Goal: Answer question/provide support

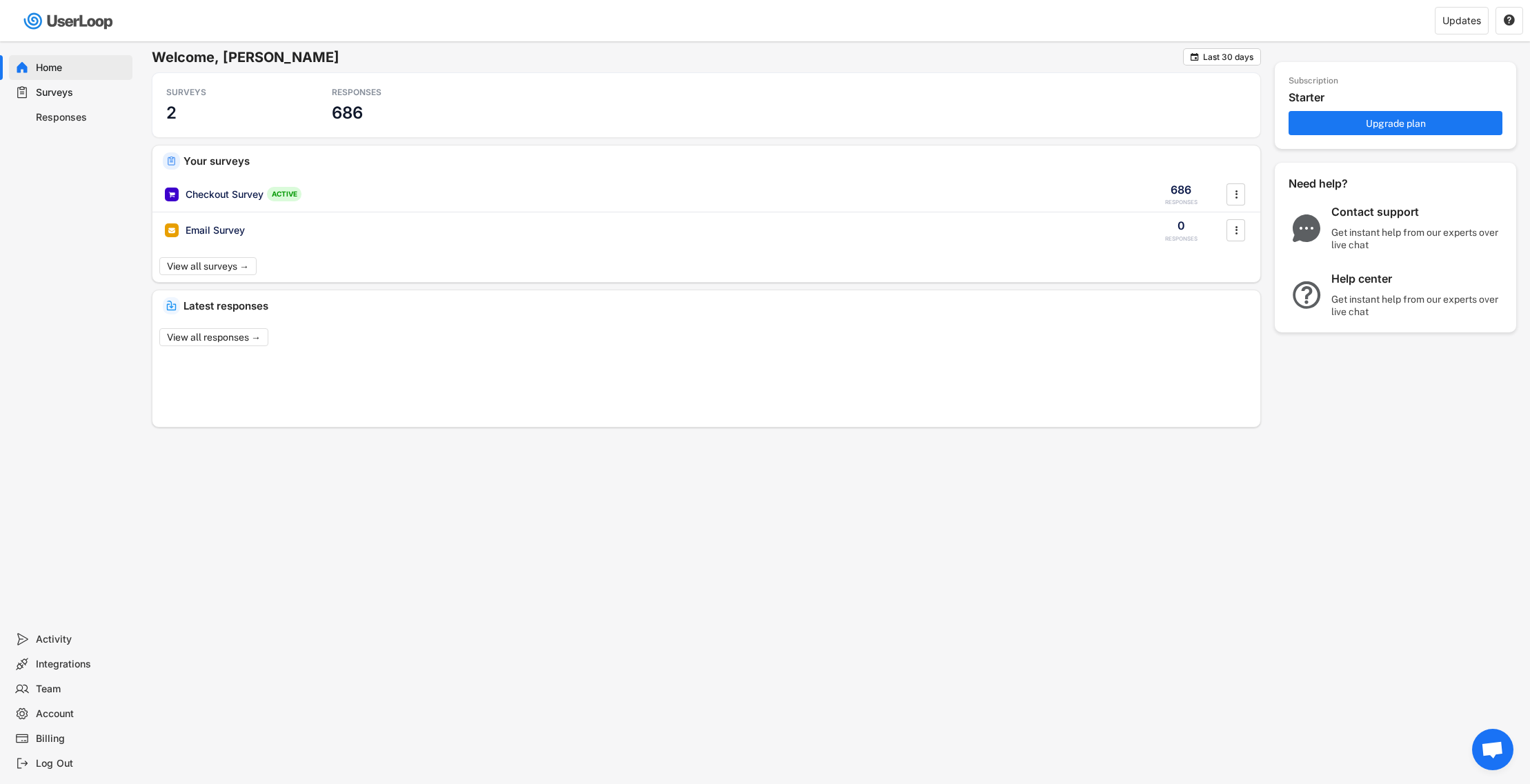
click at [78, 118] on div "Responses" at bounding box center [81, 117] width 91 height 13
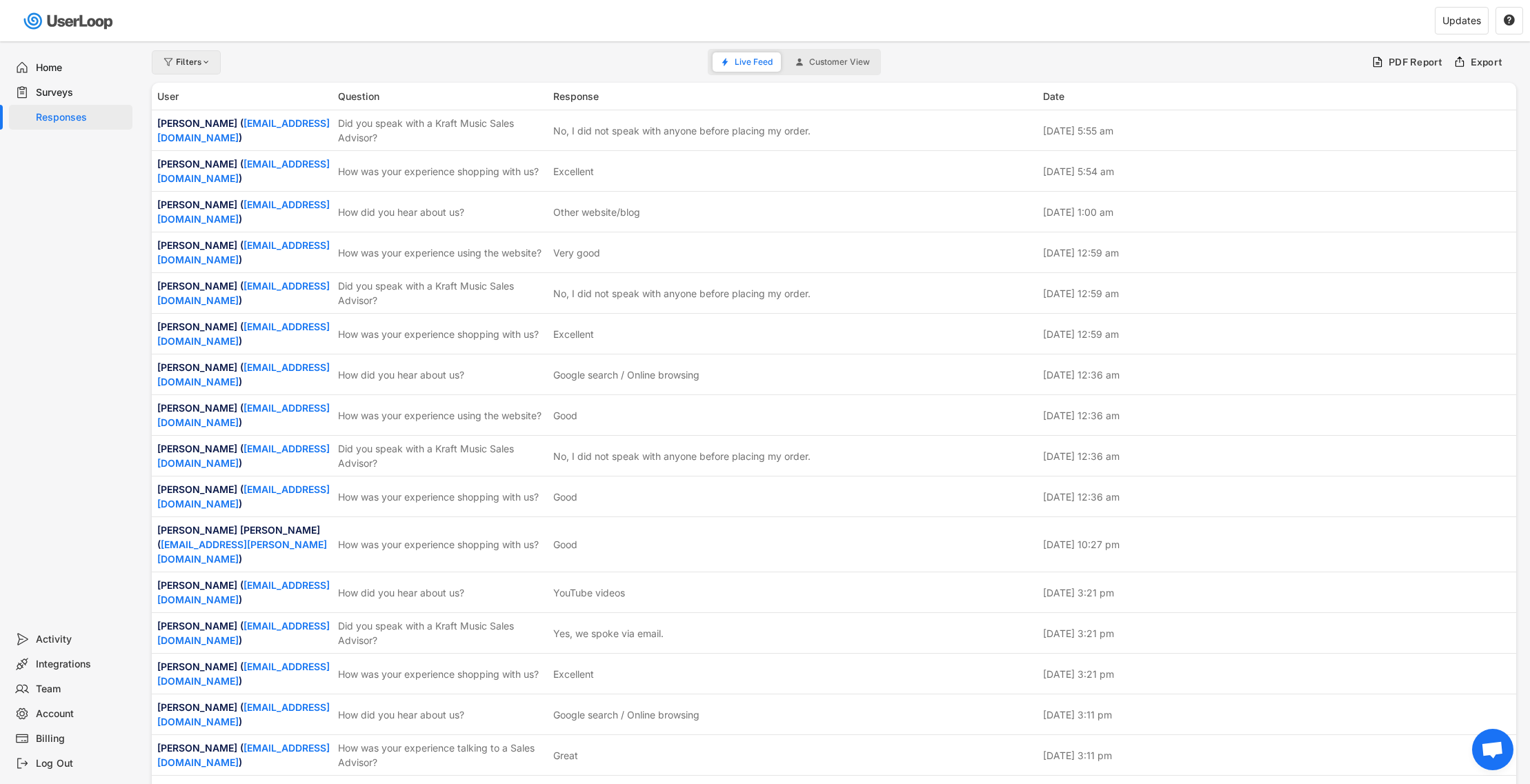
click at [181, 64] on div "Filters" at bounding box center [193, 62] width 36 height 8
select select
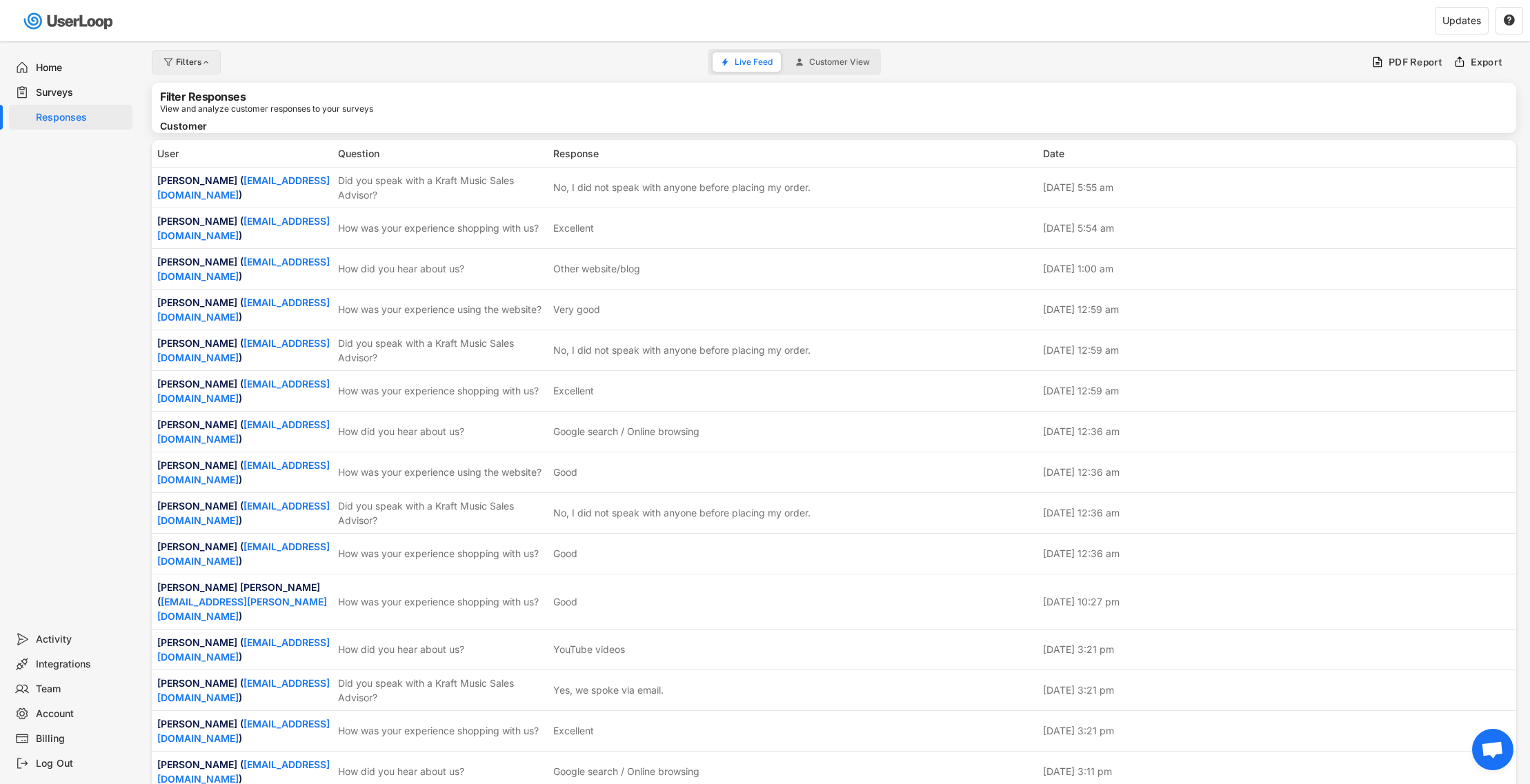
select select
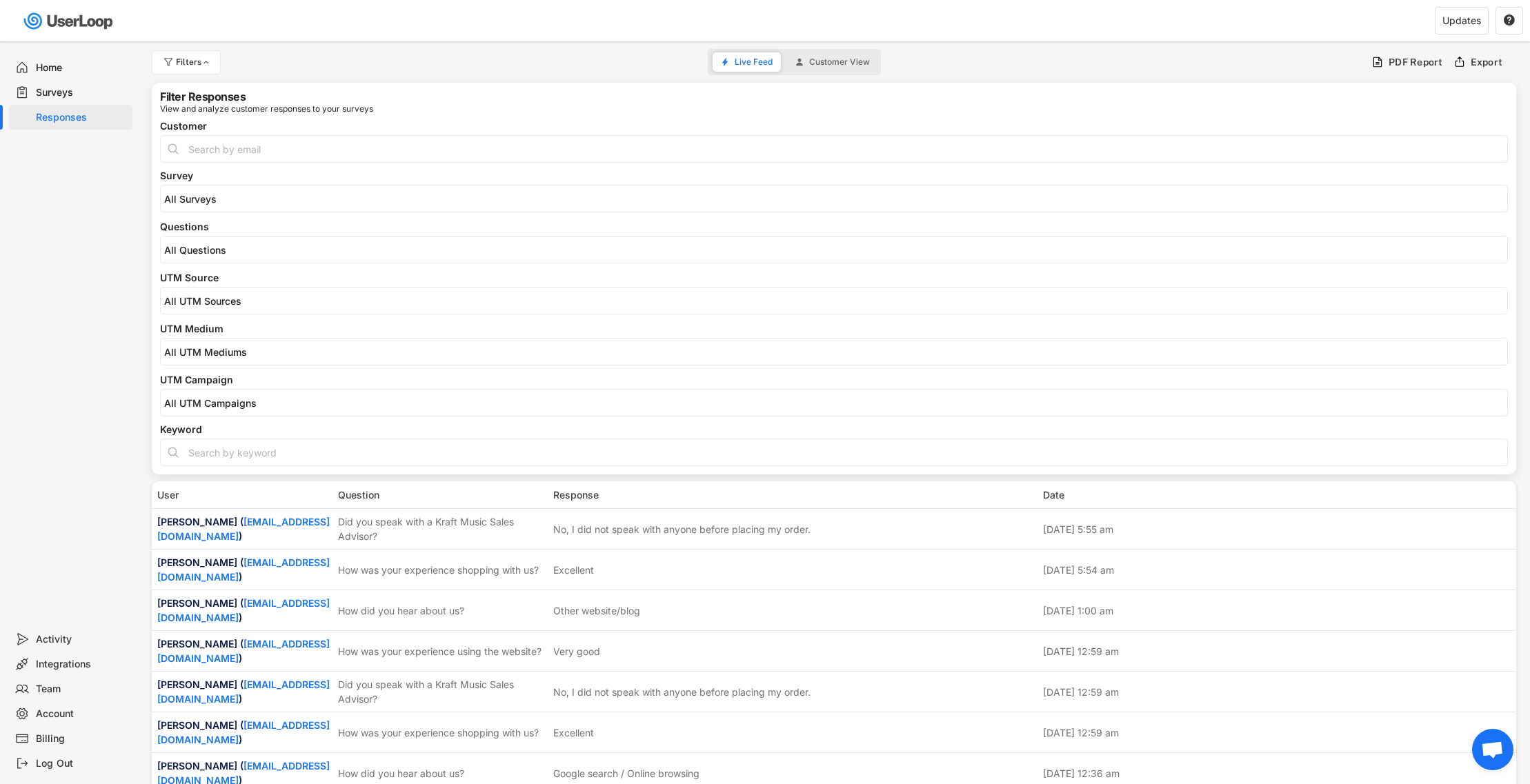
click at [228, 253] on input "search" at bounding box center [837, 250] width 1346 height 12
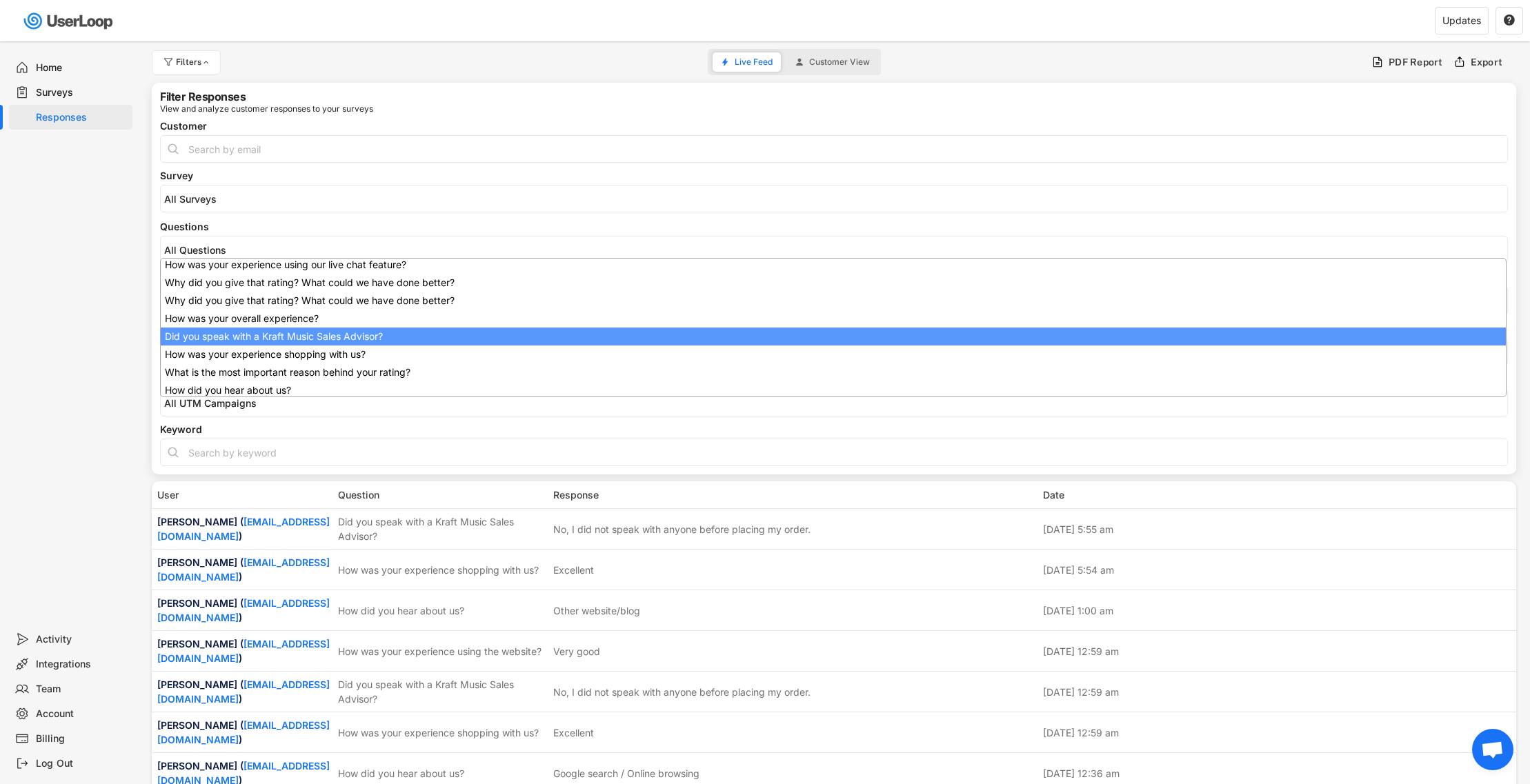
scroll to position [110, 0]
select select "1348695171700984260__LOOKUP__1707938263278x883333223412138000"
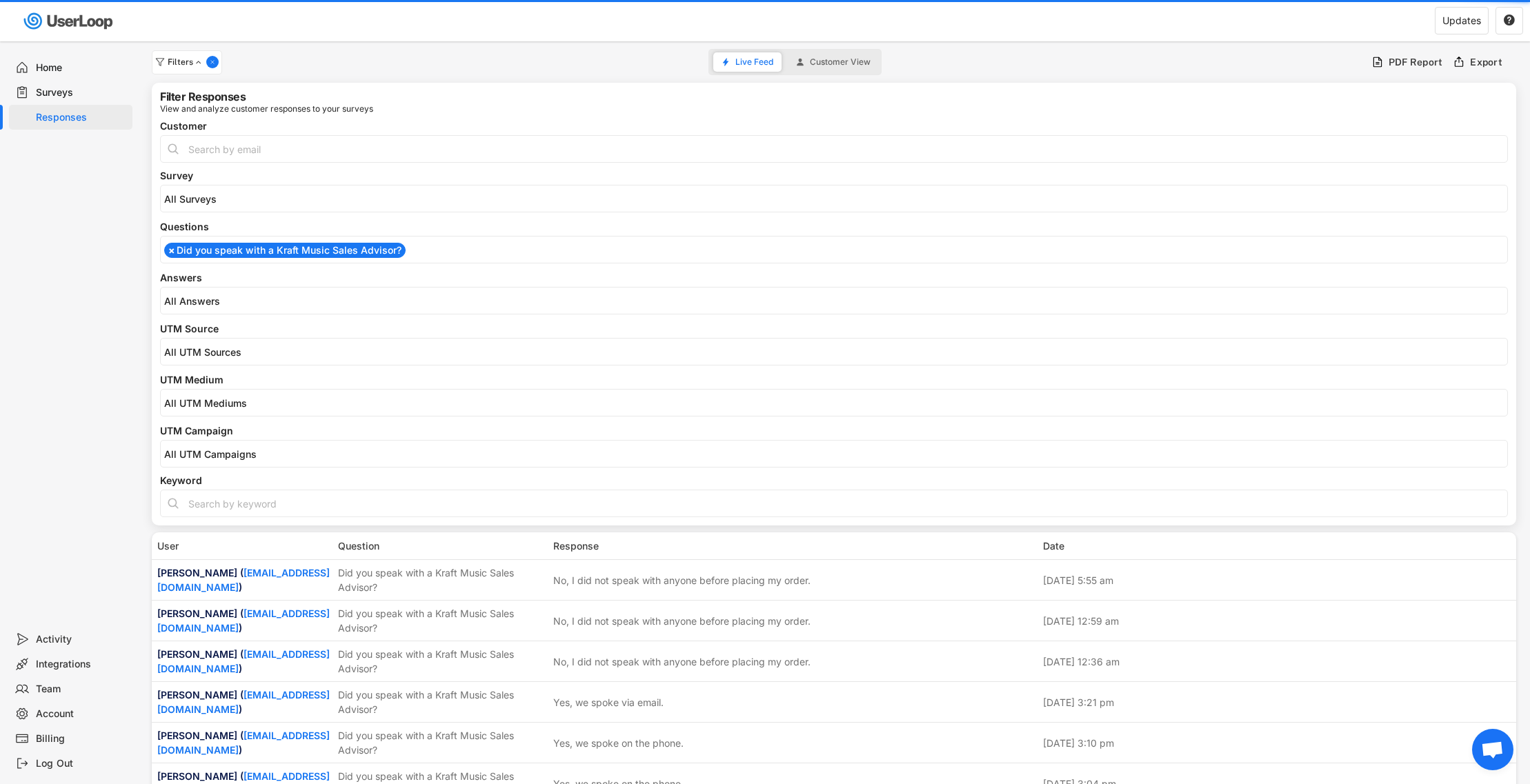
drag, startPoint x: 258, startPoint y: 312, endPoint x: 253, endPoint y: 300, distance: 13.0
click at [253, 300] on input "search" at bounding box center [837, 301] width 1346 height 12
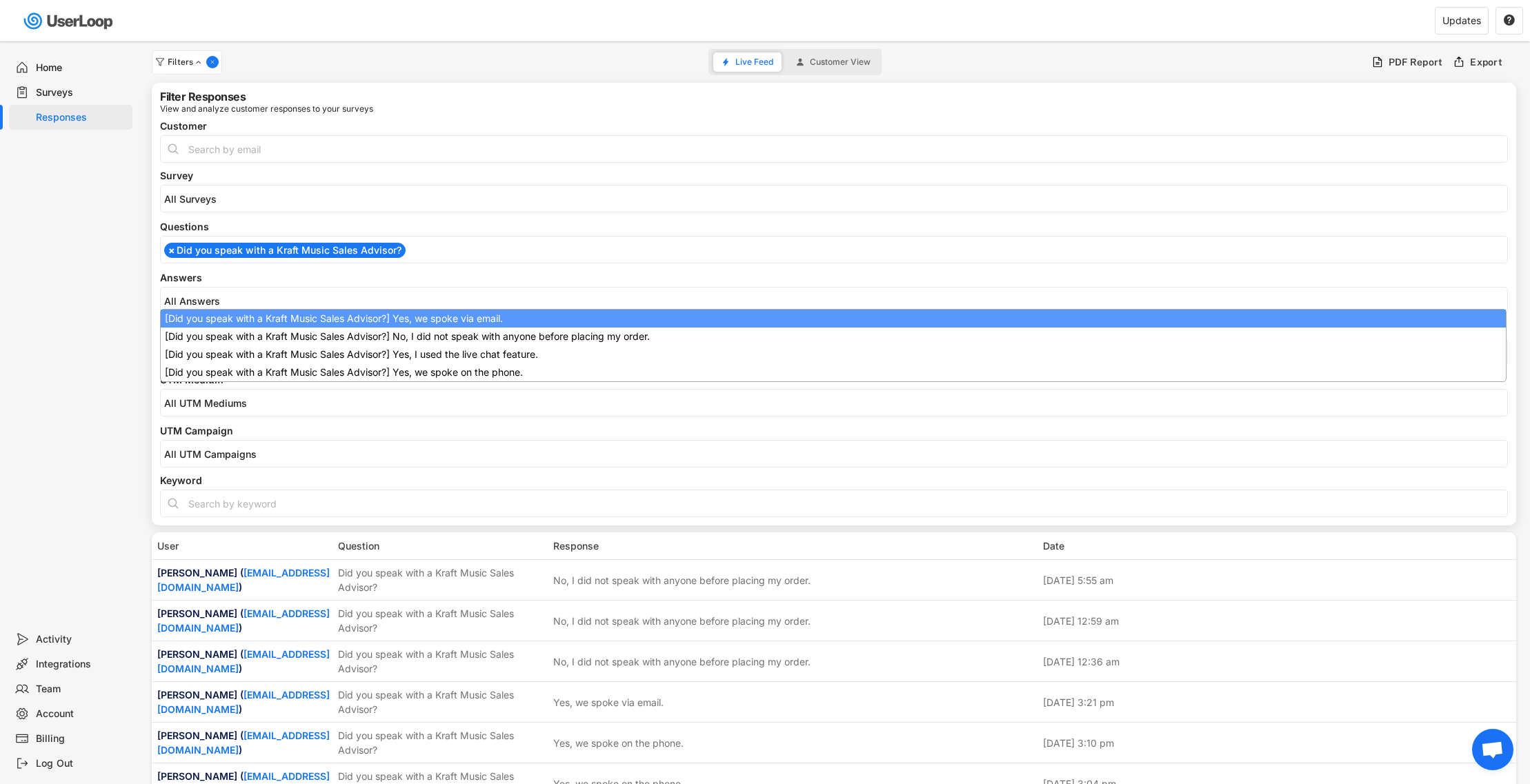
select select "1348695171700984260__LOOKUP__1709221089208x595556361812574200"
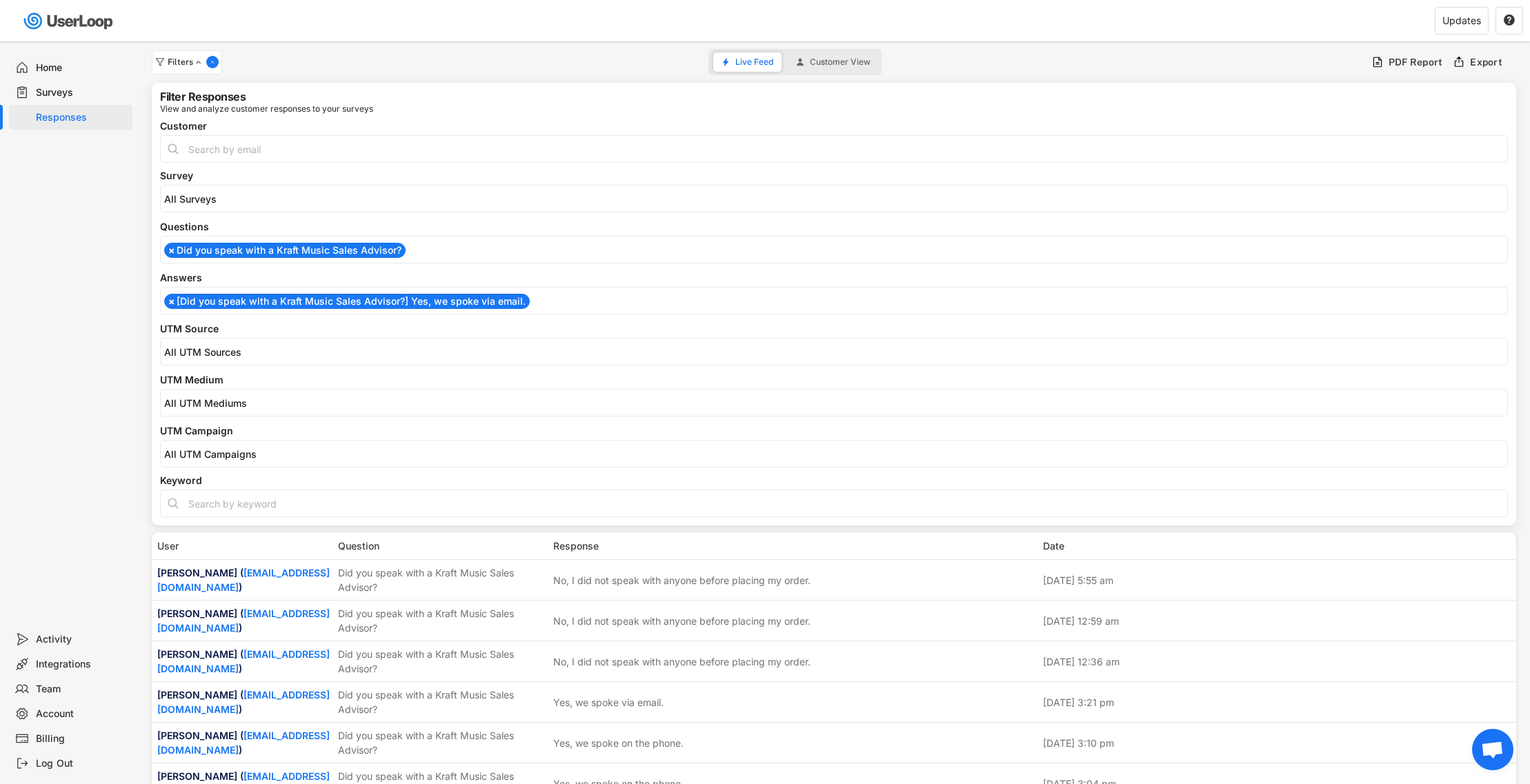
scroll to position [0, 0]
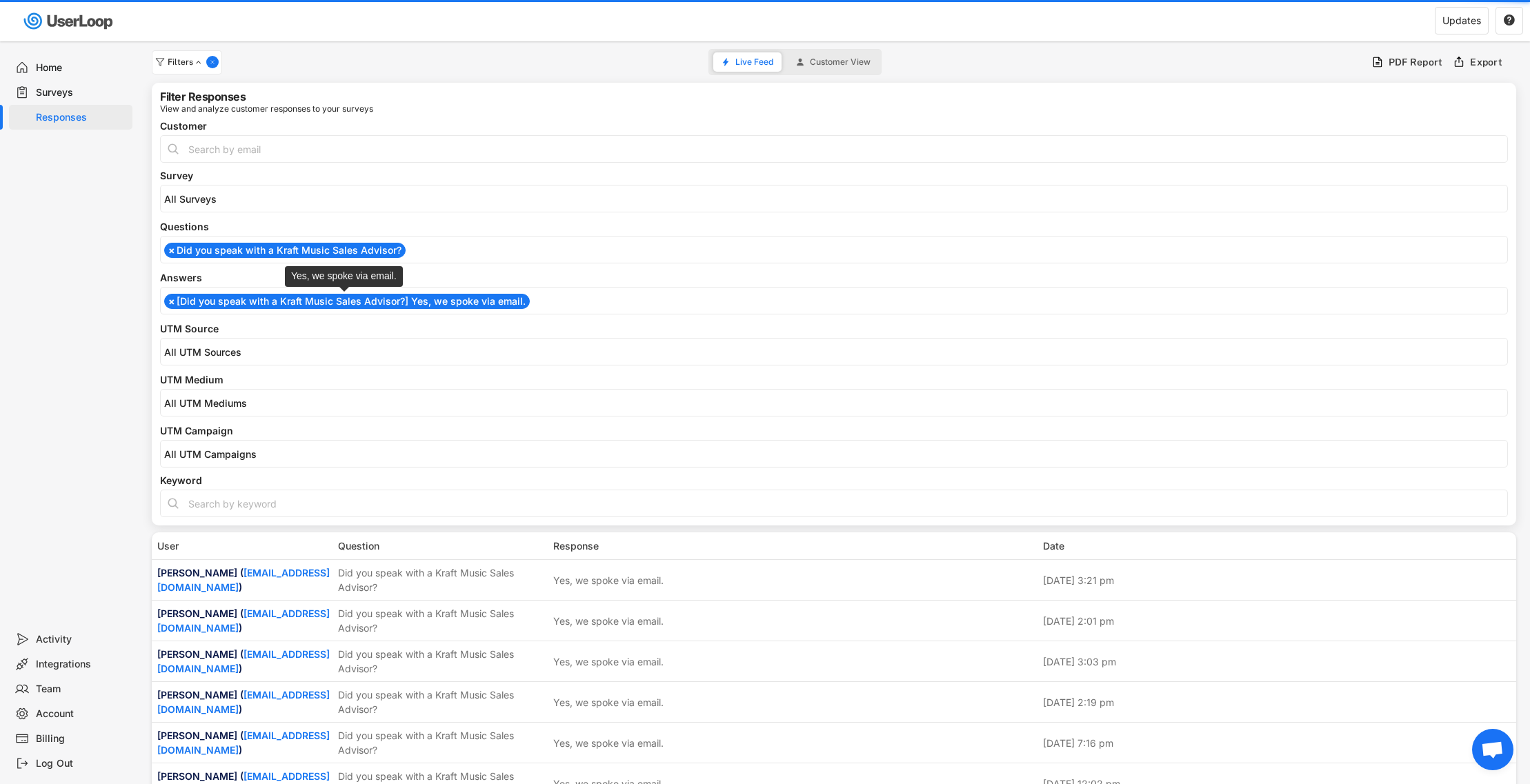
click at [256, 303] on li "× [Did you speak with a Kraft Music Sales Advisor?] Yes, we spoke via email." at bounding box center [347, 301] width 366 height 15
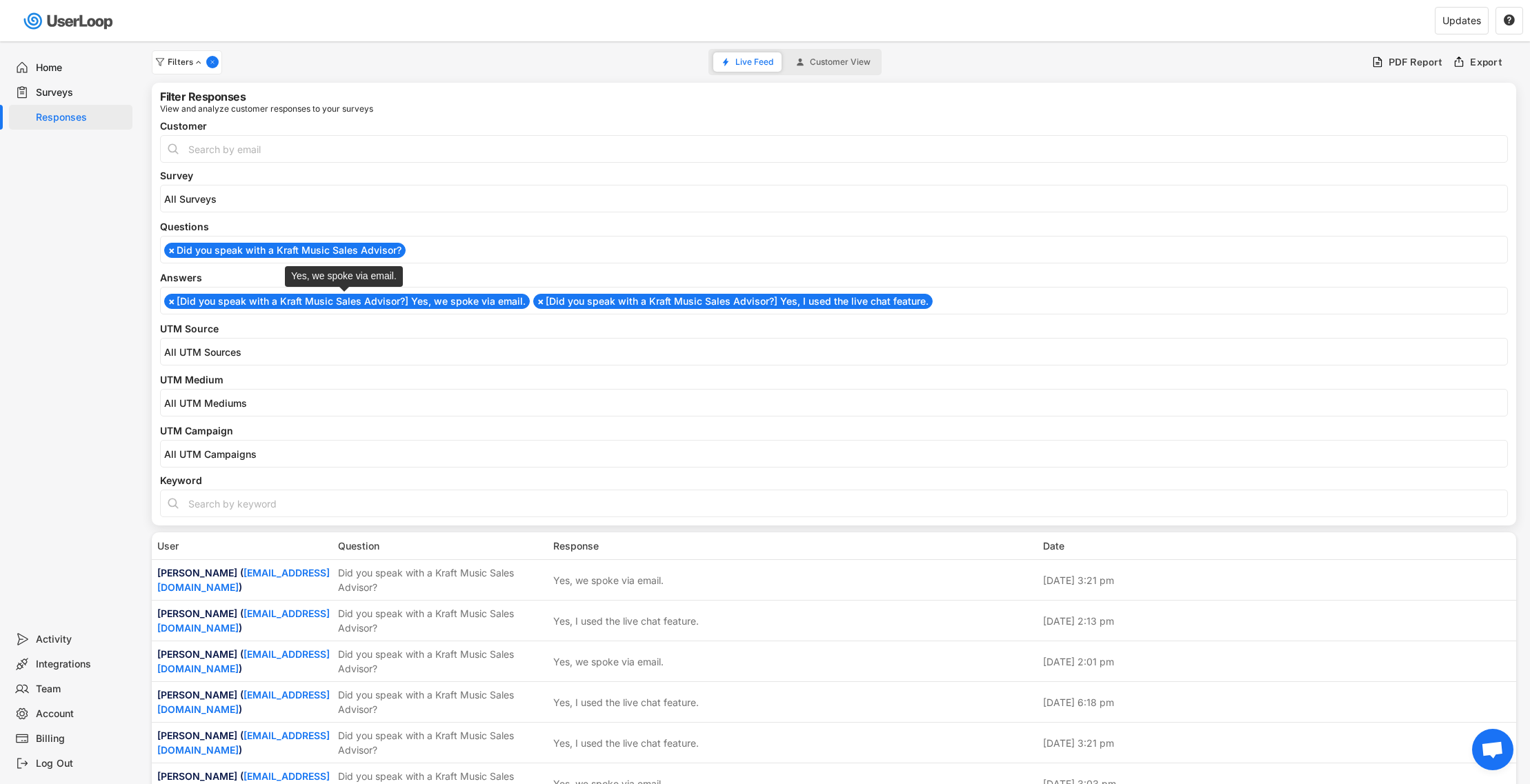
click at [266, 301] on li "× [Did you speak with a Kraft Music Sales Advisor?] Yes, we spoke via email." at bounding box center [347, 301] width 366 height 15
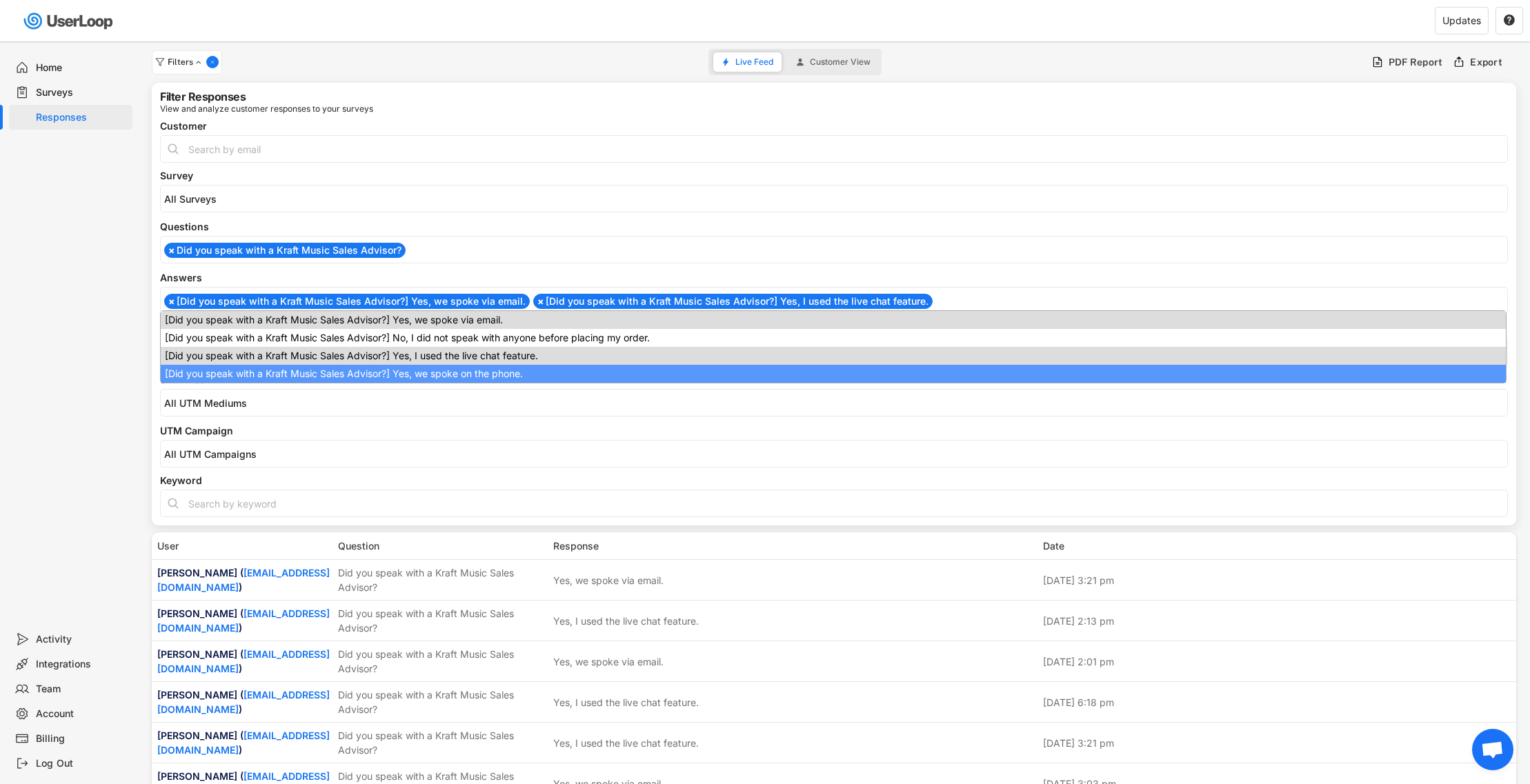
drag, startPoint x: 273, startPoint y: 369, endPoint x: 261, endPoint y: 382, distance: 17.7
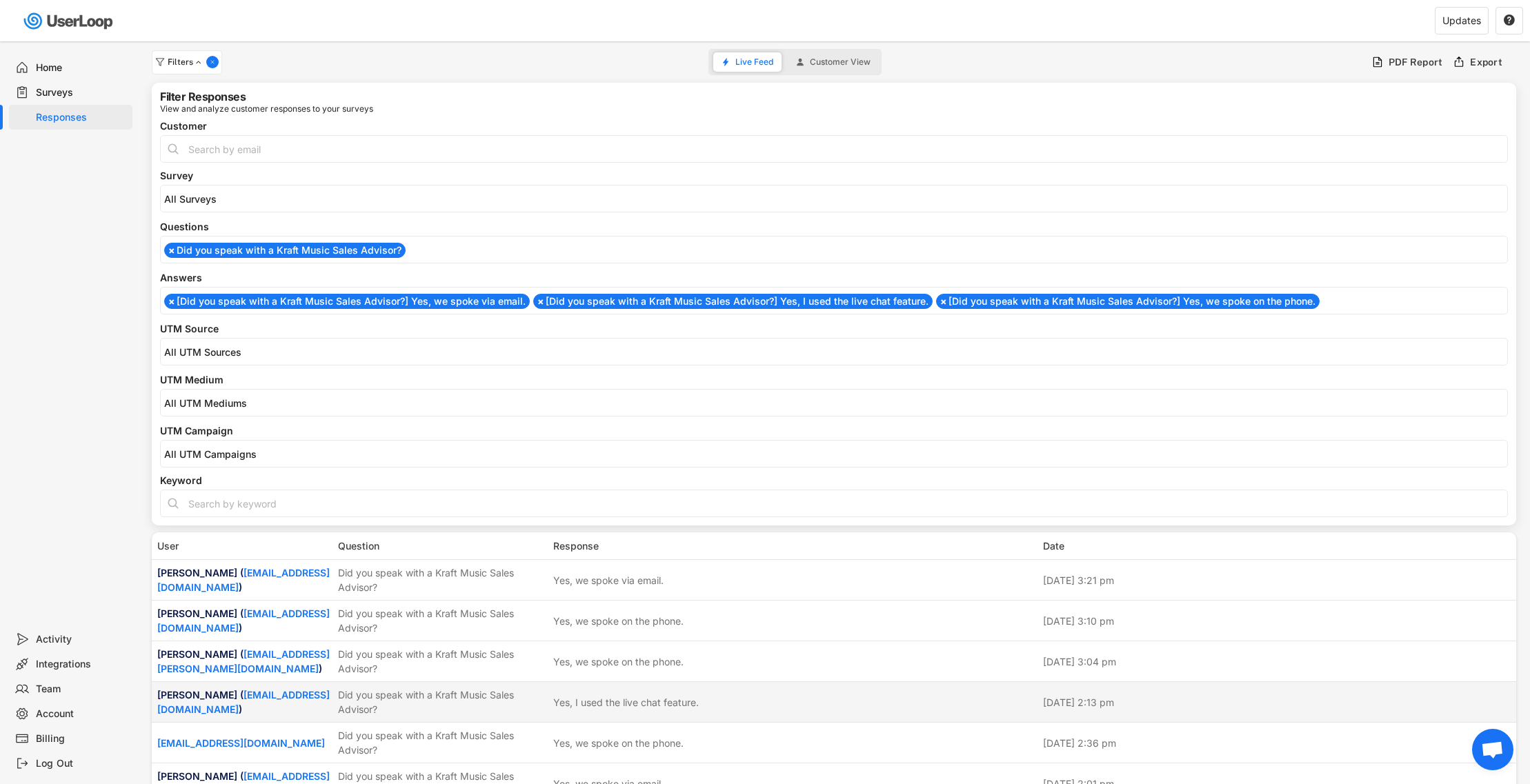
click at [438, 693] on div "Did you speak with a Kraft Music Sales Advisor?" at bounding box center [441, 701] width 207 height 29
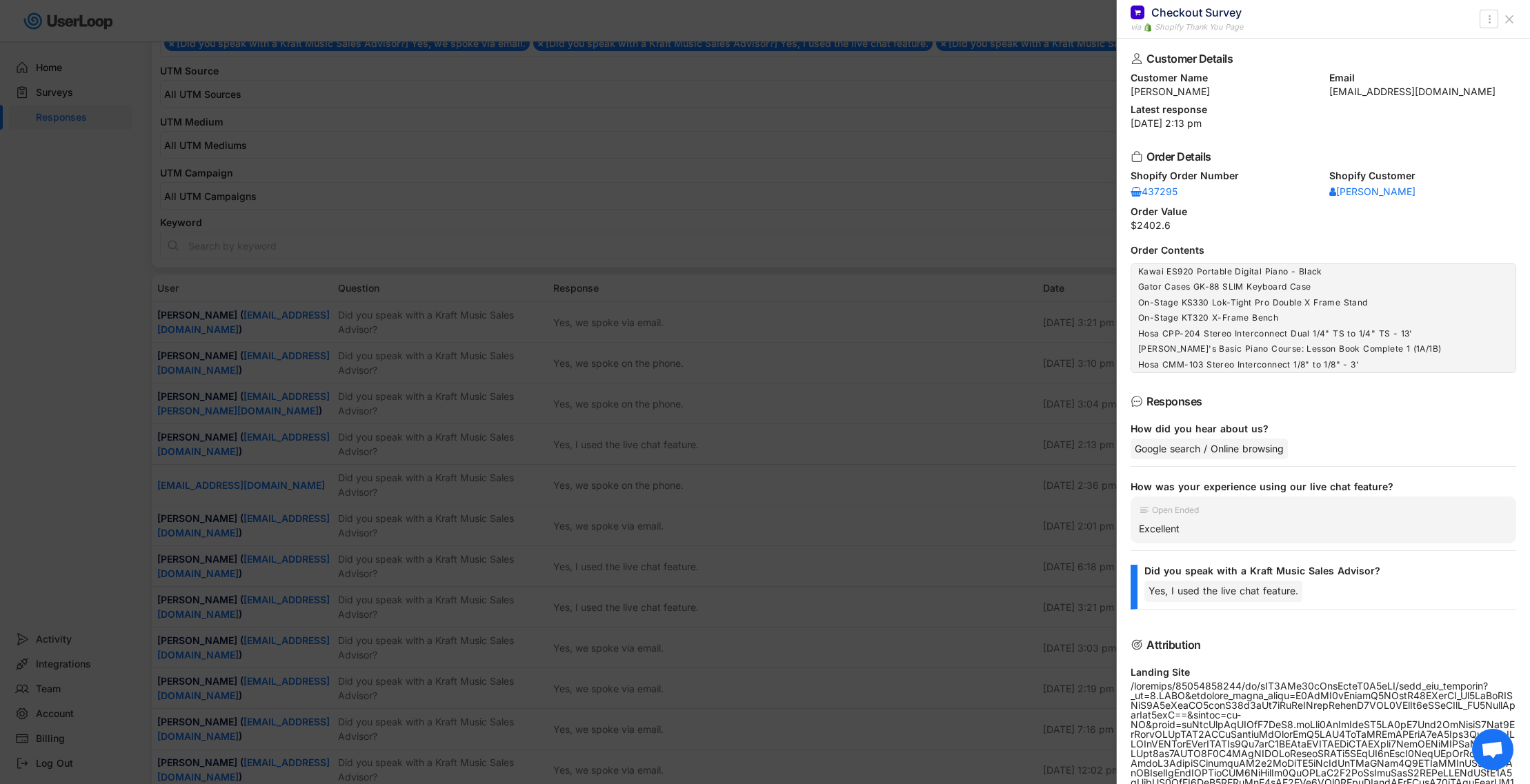
click at [438, 440] on div at bounding box center [765, 392] width 1530 height 784
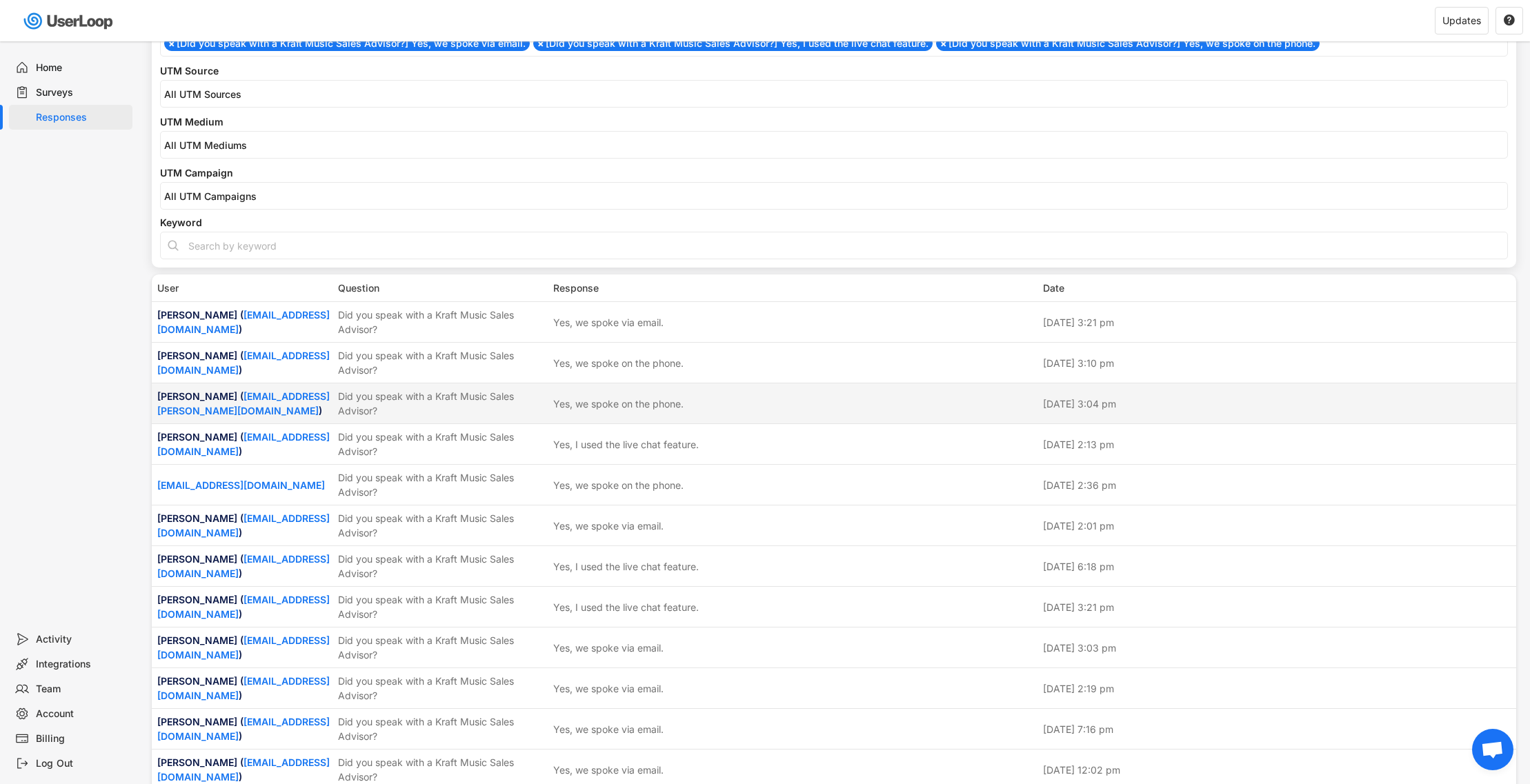
click at [441, 391] on div "Did you speak with a Kraft Music Sales Advisor?" at bounding box center [441, 403] width 207 height 29
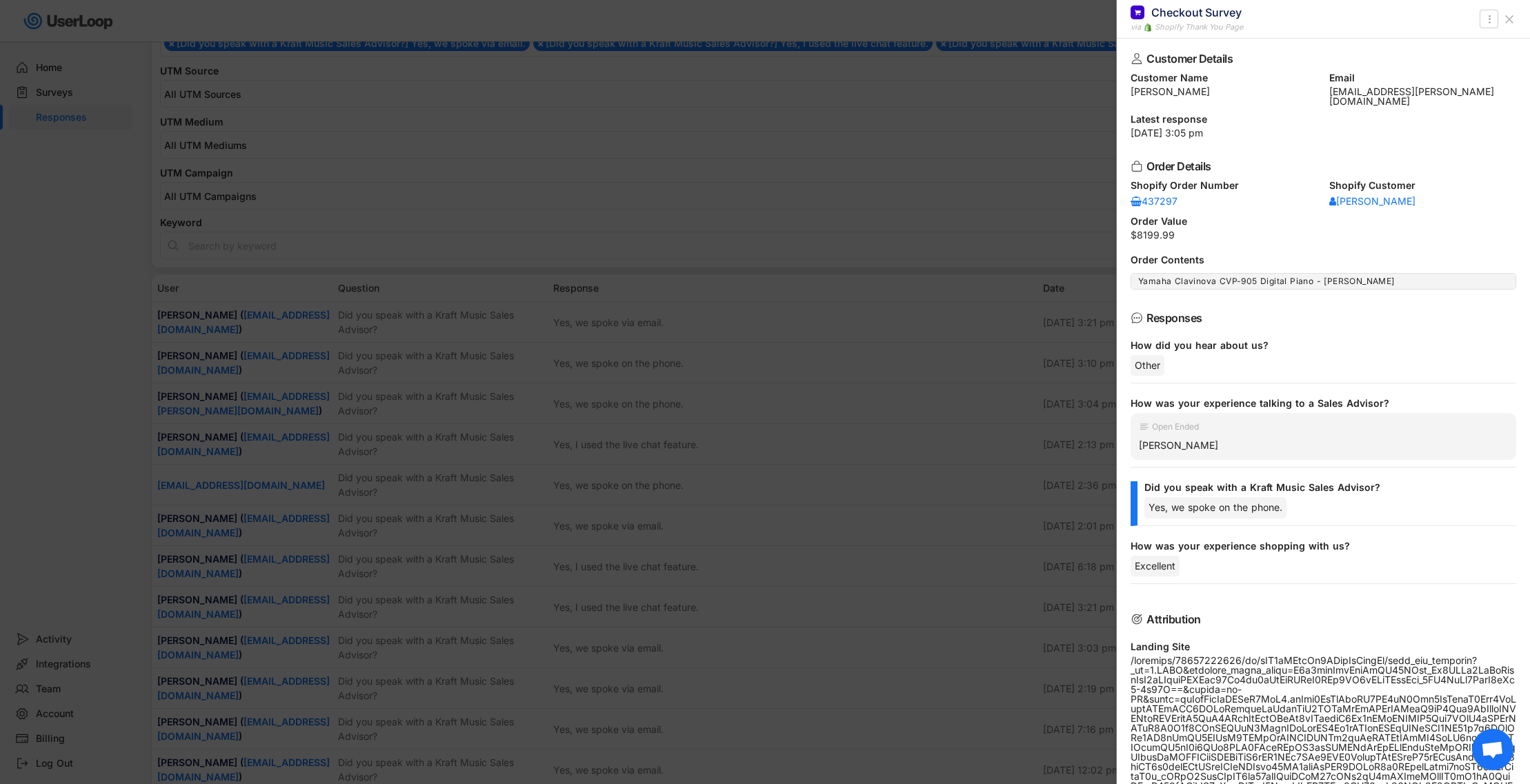
click at [441, 391] on div at bounding box center [765, 392] width 1530 height 784
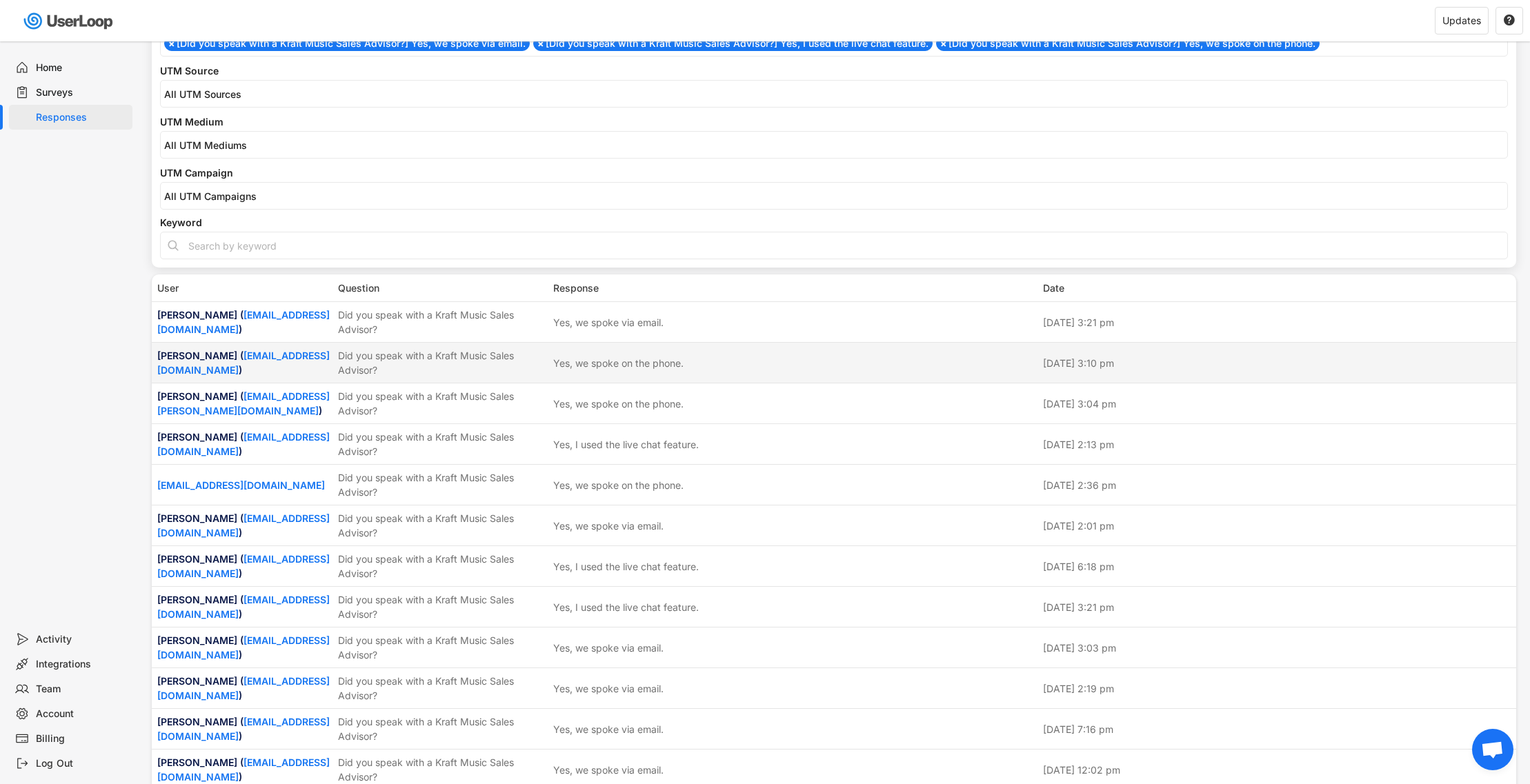
click at [439, 374] on div "Did you speak with a Kraft Music Sales Advisor?" at bounding box center [441, 362] width 207 height 29
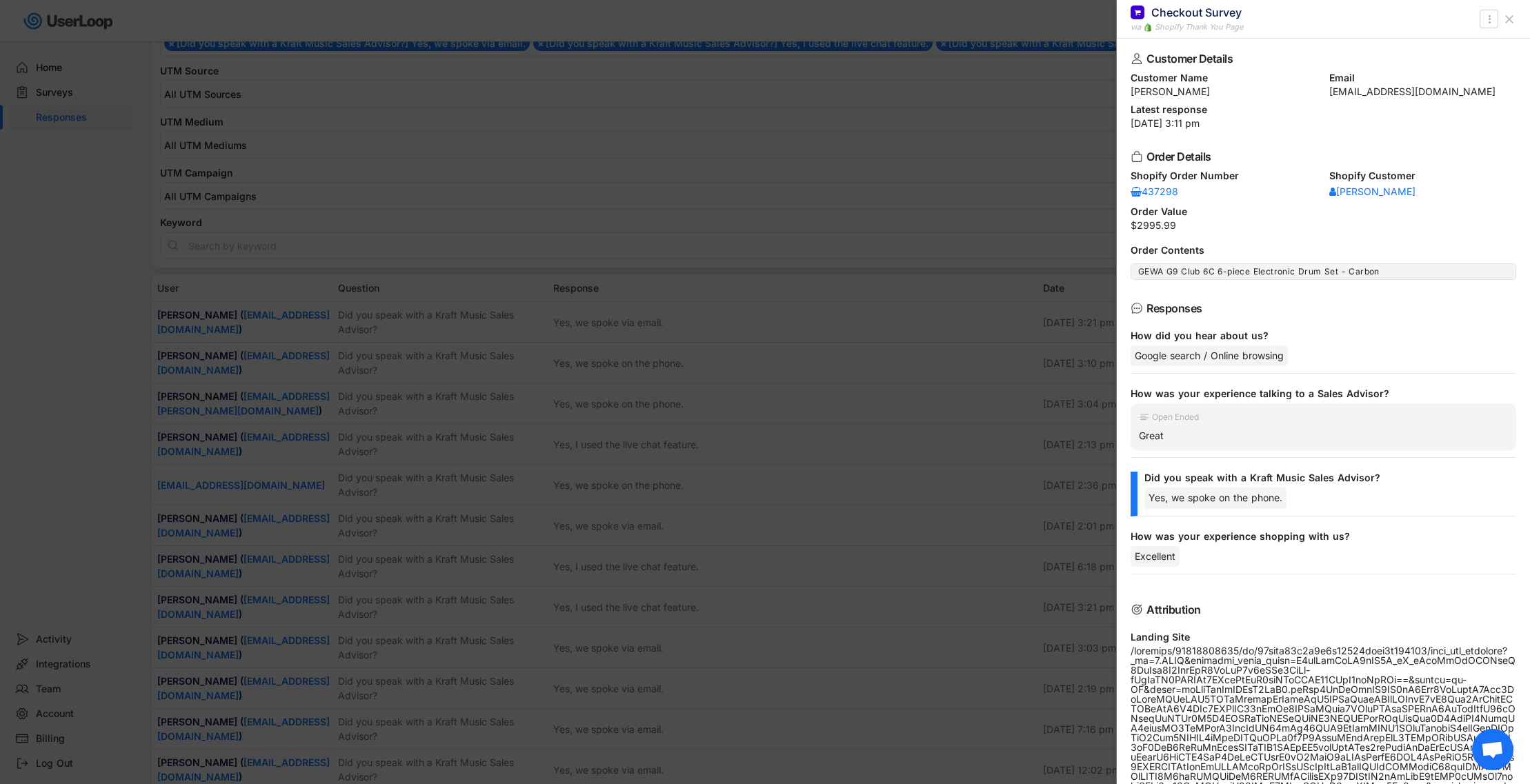
click at [446, 366] on div at bounding box center [765, 392] width 1530 height 784
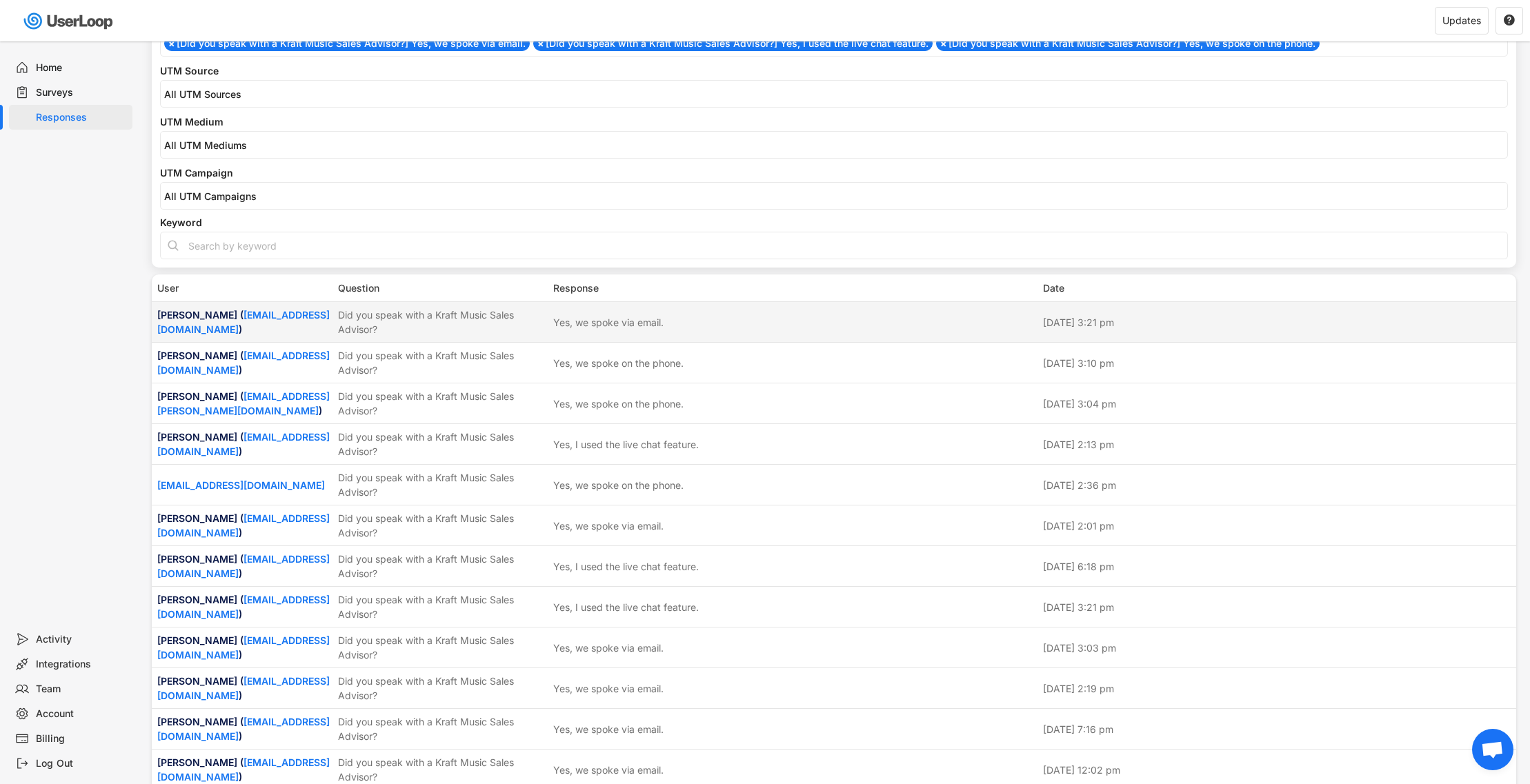
click at [450, 315] on div "Did you speak with a Kraft Music Sales Advisor?" at bounding box center [441, 322] width 207 height 29
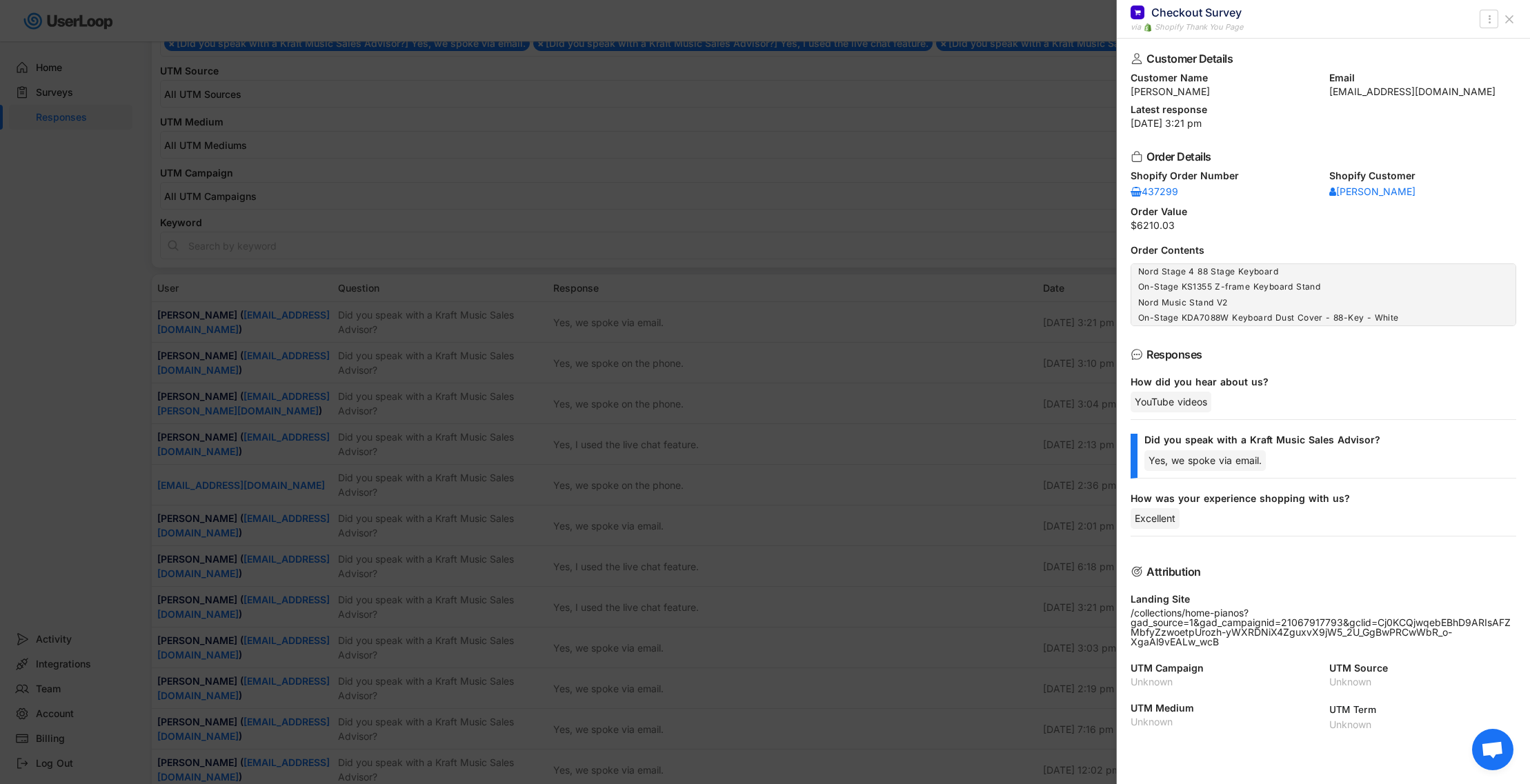
click at [450, 315] on div at bounding box center [765, 392] width 1530 height 784
